Goal: Contribute content: Add original content to the website for others to see

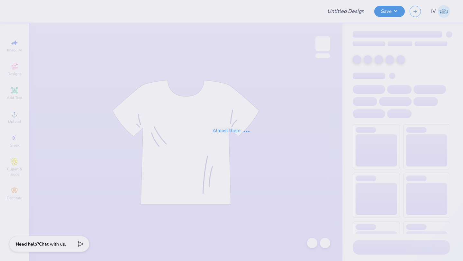
type input "Sweat sets for [PERSON_NAME]!"
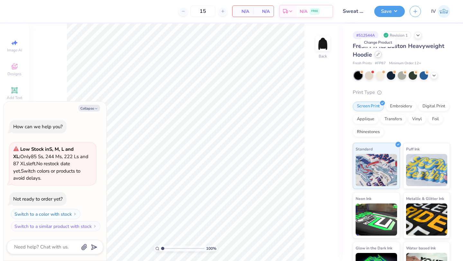
click at [378, 55] on icon at bounding box center [377, 54] width 3 height 3
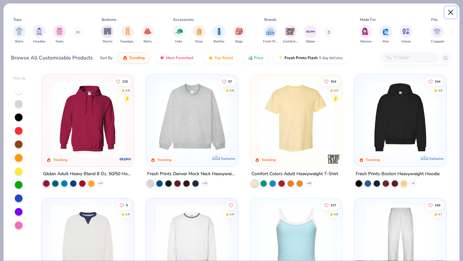
click at [452, 12] on button "Close" at bounding box center [450, 12] width 12 height 12
type textarea "x"
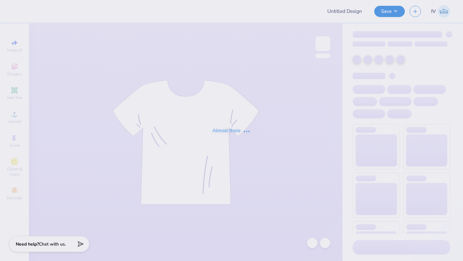
type input "Sweat sets for [PERSON_NAME]!"
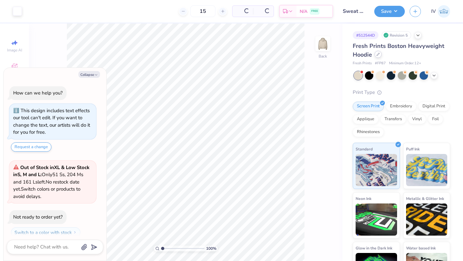
scroll to position [18, 0]
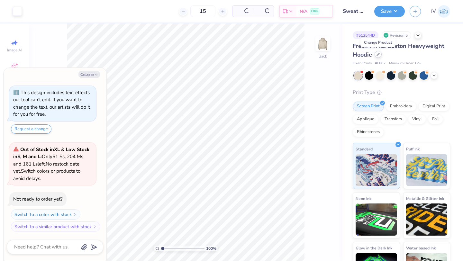
click at [375, 53] on div at bounding box center [377, 54] width 7 height 7
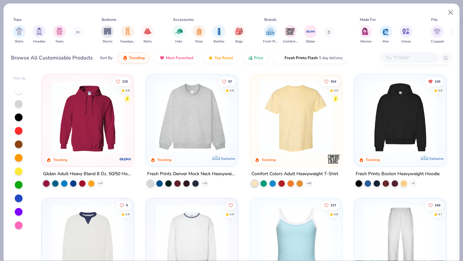
click at [390, 120] on img at bounding box center [399, 117] width 79 height 73
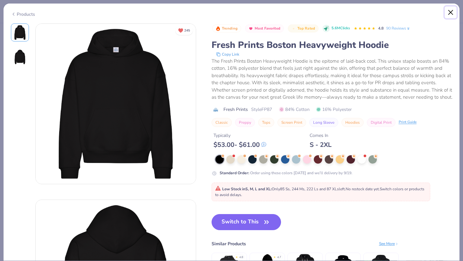
click at [452, 12] on button "Close" at bounding box center [450, 12] width 12 height 12
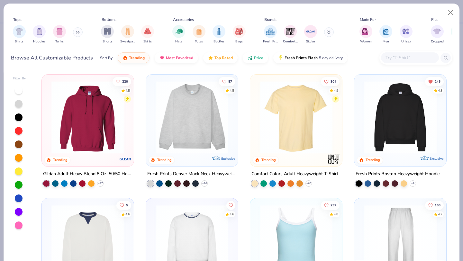
click at [74, 124] on img at bounding box center [87, 117] width 79 height 73
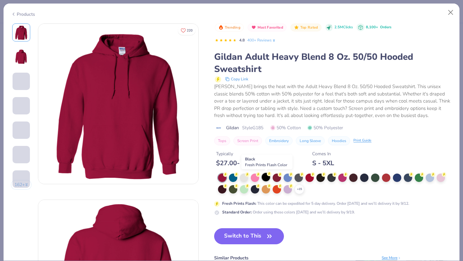
click at [264, 177] on div at bounding box center [266, 177] width 8 height 8
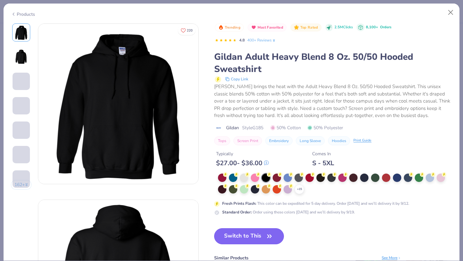
click at [240, 234] on button "Switch to This" at bounding box center [249, 236] width 70 height 16
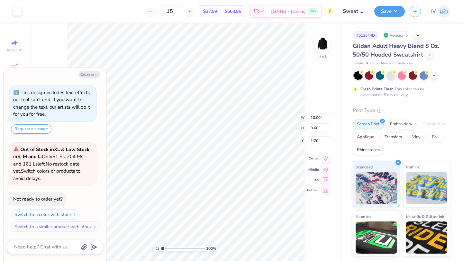
click at [325, 159] on icon at bounding box center [325, 159] width 9 height 8
type textarea "x"
type input "3.00"
click at [278, 116] on div "100 % Back W 10.00 H 3.60 Y 3.00 Center Middle Top Bottom" at bounding box center [185, 141] width 313 height 237
click at [325, 153] on icon at bounding box center [326, 153] width 4 height 5
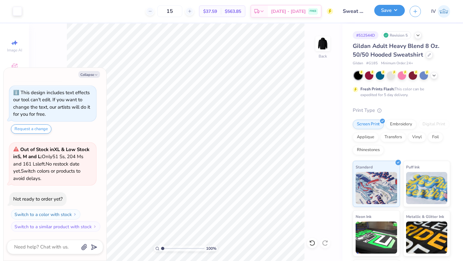
click at [390, 11] on button "Save" at bounding box center [389, 10] width 31 height 11
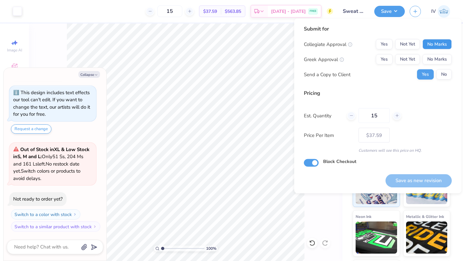
click at [435, 44] on button "No Marks" at bounding box center [436, 44] width 29 height 10
click at [431, 60] on button "No Marks" at bounding box center [436, 59] width 29 height 10
type textarea "x"
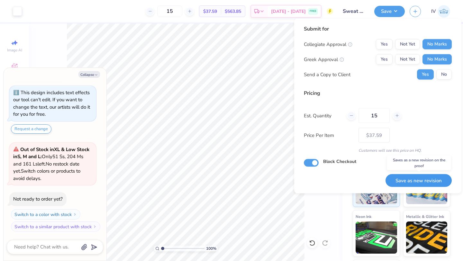
click at [405, 177] on button "Save as new revision" at bounding box center [418, 180] width 66 height 13
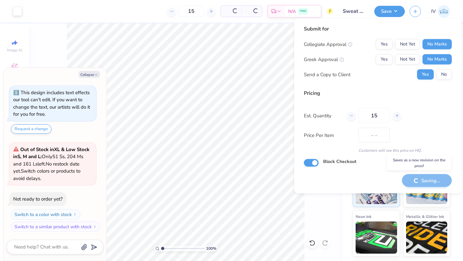
type input "$37.59"
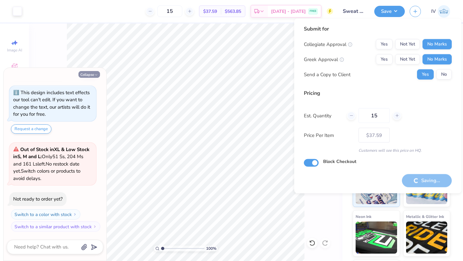
click at [91, 76] on button "Collapse" at bounding box center [89, 74] width 22 height 7
type textarea "x"
